Goal: Contribute content

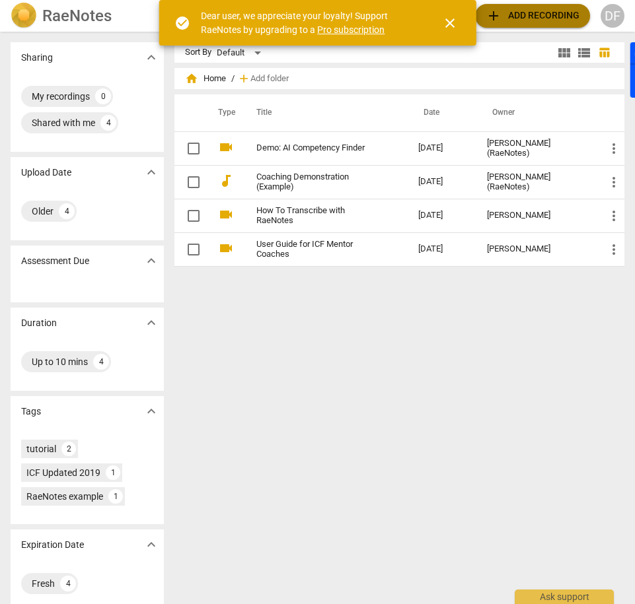
click at [493, 20] on span "add" at bounding box center [494, 16] width 16 height 16
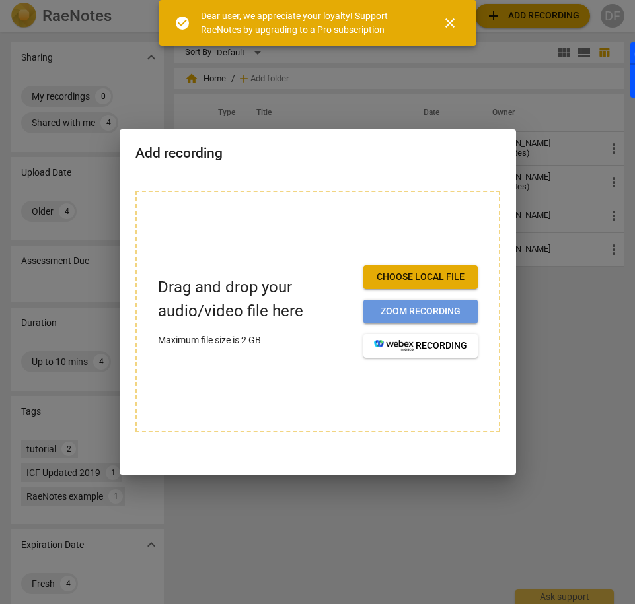
click at [384, 312] on span "Zoom recording" at bounding box center [420, 311] width 93 height 13
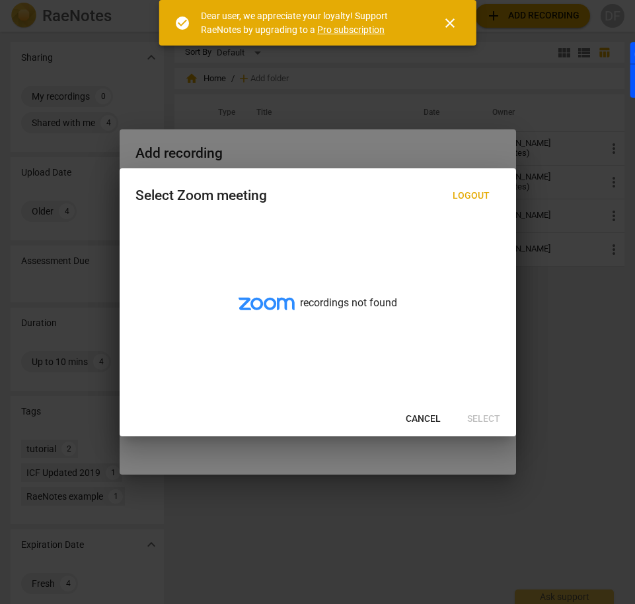
click at [427, 417] on span "Cancel" at bounding box center [423, 419] width 35 height 13
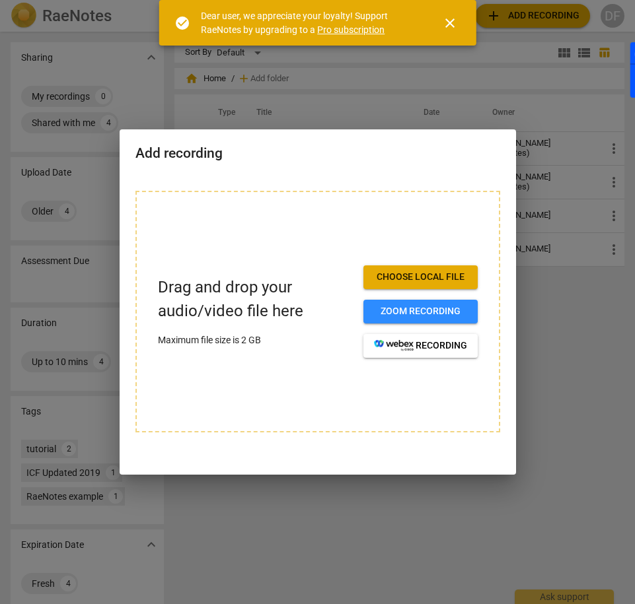
click at [509, 427] on div "Drag and drop your audio/video file here Maximum file size is 2 GB Choose local…" at bounding box center [318, 319] width 396 height 289
click at [536, 419] on div at bounding box center [317, 302] width 635 height 604
